Goal: Task Accomplishment & Management: Manage account settings

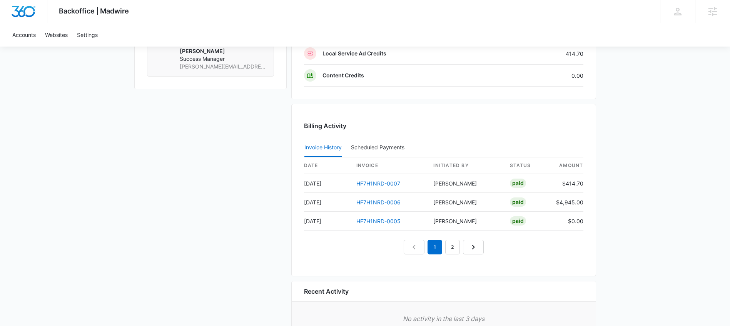
scroll to position [428, 0]
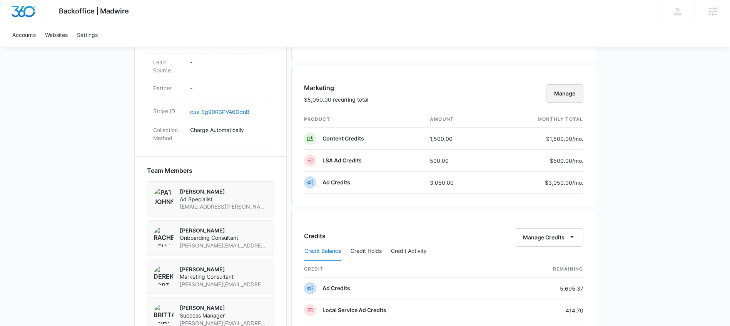
click at [560, 99] on button "Manage" at bounding box center [564, 93] width 37 height 18
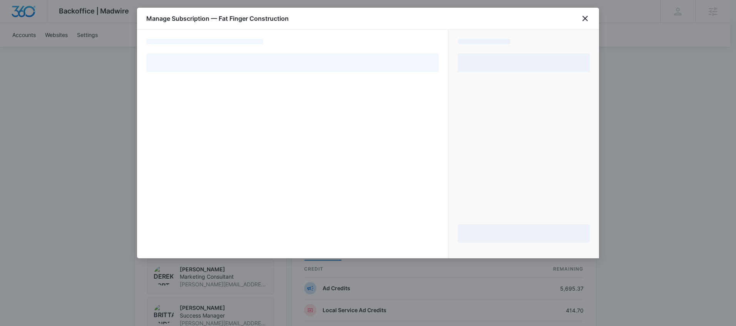
select select "pm_1RkmjPA4n8RTgNjU2k7MRLEz"
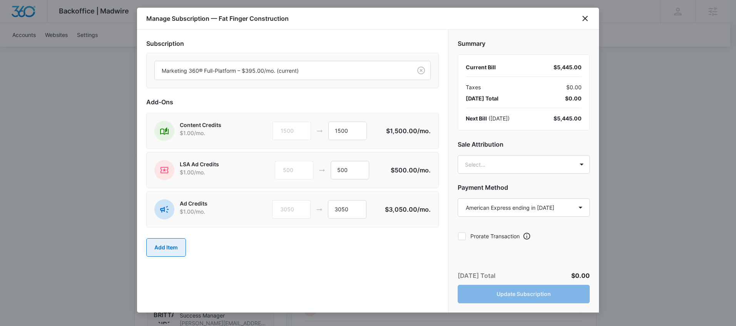
click at [160, 248] on button "Add Item" at bounding box center [166, 247] width 40 height 18
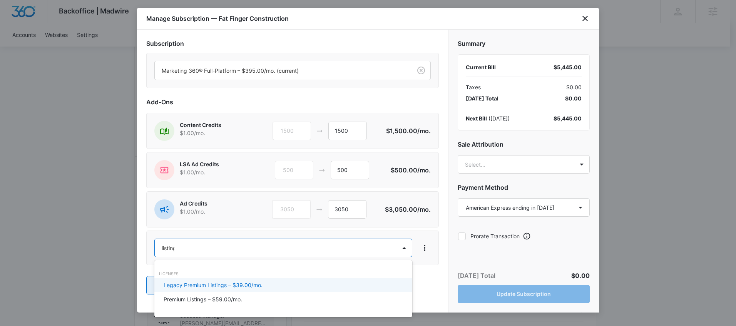
type input "listings"
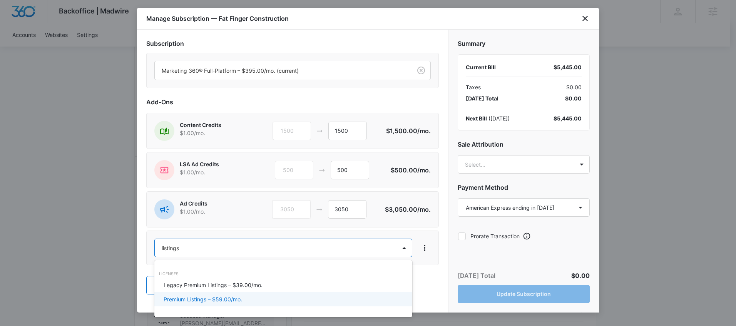
click at [203, 302] on p "Premium Listings – $59.00/mo." at bounding box center [203, 299] width 79 height 8
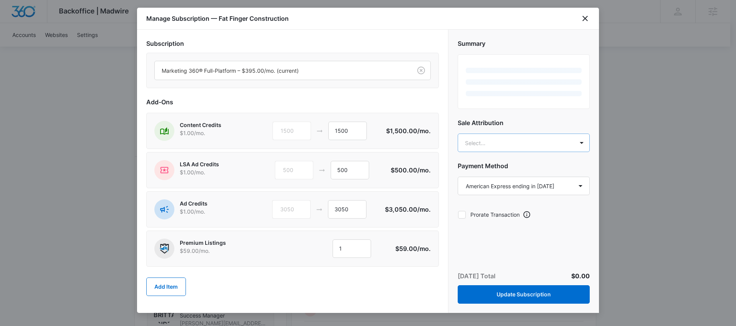
click at [521, 142] on body "Backoffice | Madwire Apps Settings BA [PERSON_NAME] [PERSON_NAME][EMAIL_ADDRESS…" at bounding box center [368, 102] width 736 height 1060
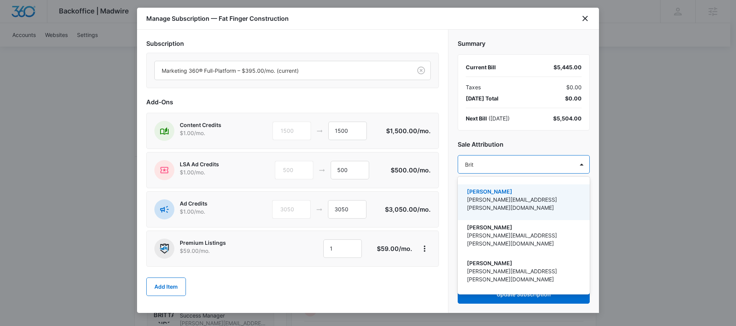
type input "[PERSON_NAME]"
click at [514, 195] on p "[PERSON_NAME]" at bounding box center [523, 192] width 112 height 8
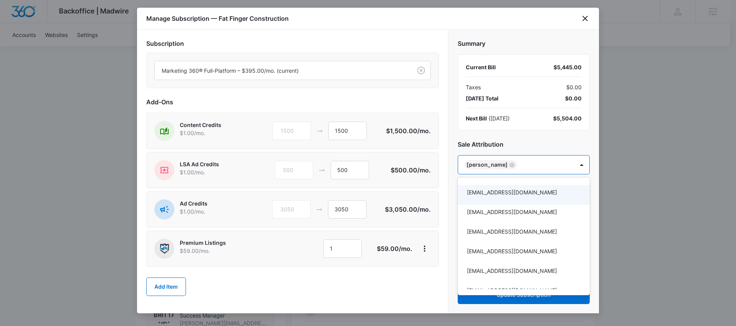
click at [531, 141] on div at bounding box center [368, 163] width 736 height 326
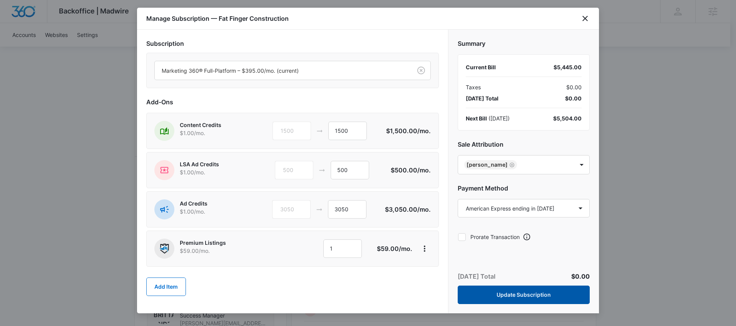
click at [520, 300] on button "Update Subscription" at bounding box center [524, 295] width 132 height 18
